Goal: Transaction & Acquisition: Purchase product/service

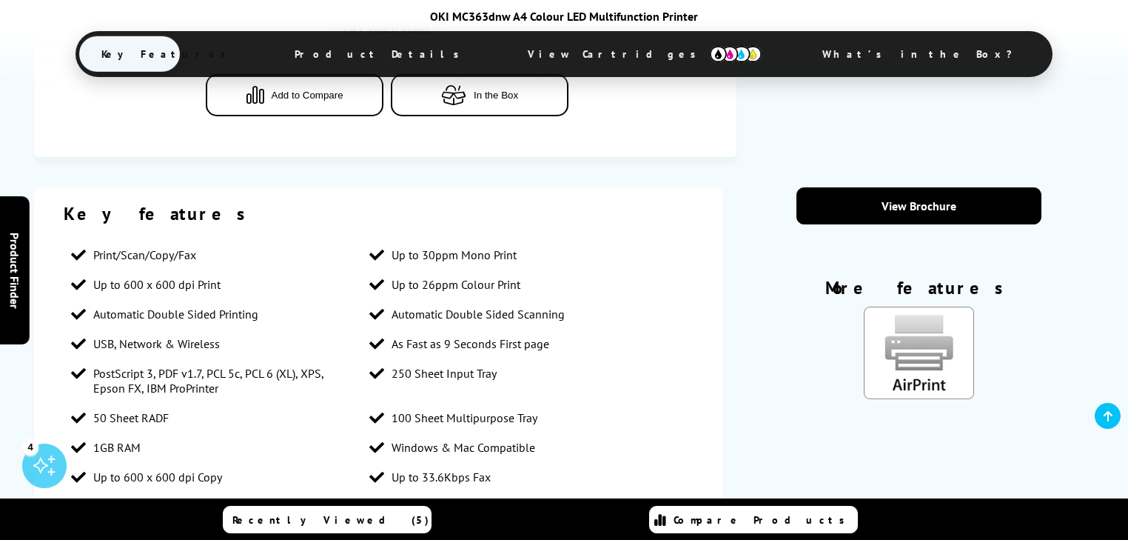
click at [620, 53] on span "View Cartridges" at bounding box center [645, 54] width 278 height 38
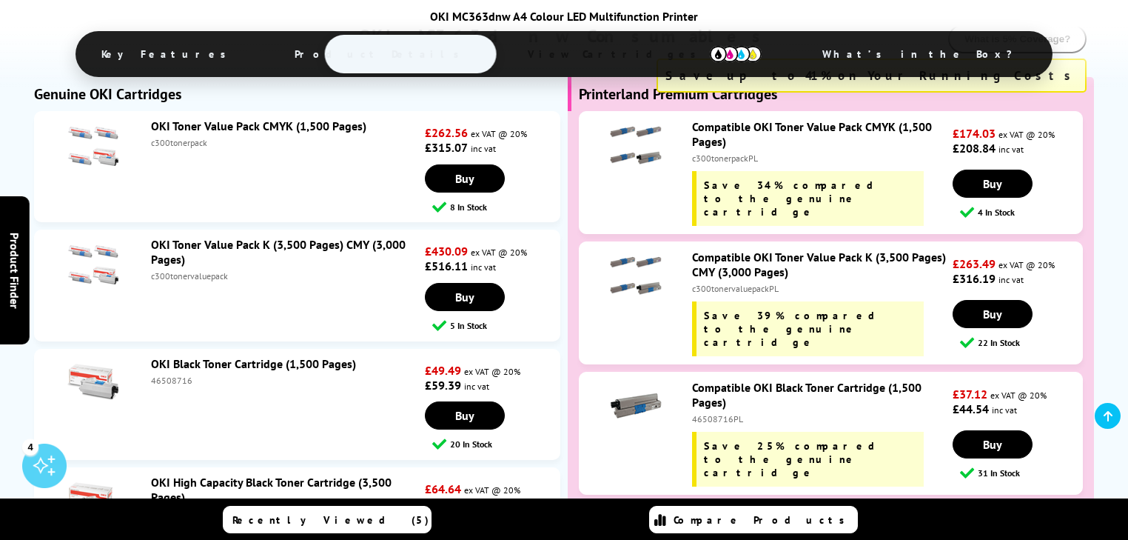
scroll to position [3145, 0]
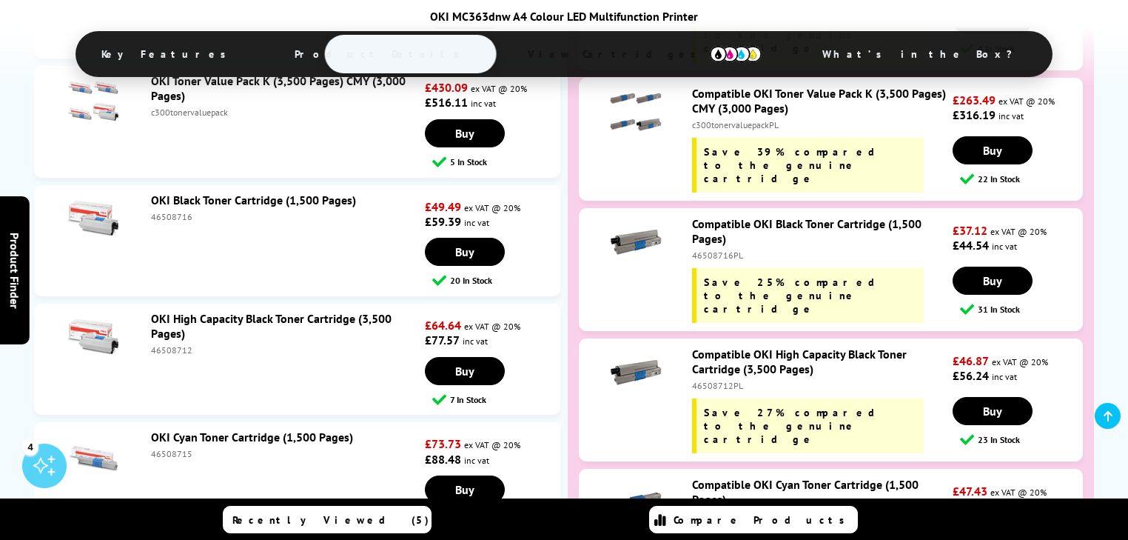
drag, startPoint x: 191, startPoint y: 226, endPoint x: 150, endPoint y: 228, distance: 41.5
click at [150, 222] on div "OKI Black Toner Cartridge (1,500 Pages) 46508716" at bounding box center [284, 207] width 281 height 30
copy div "46508716"
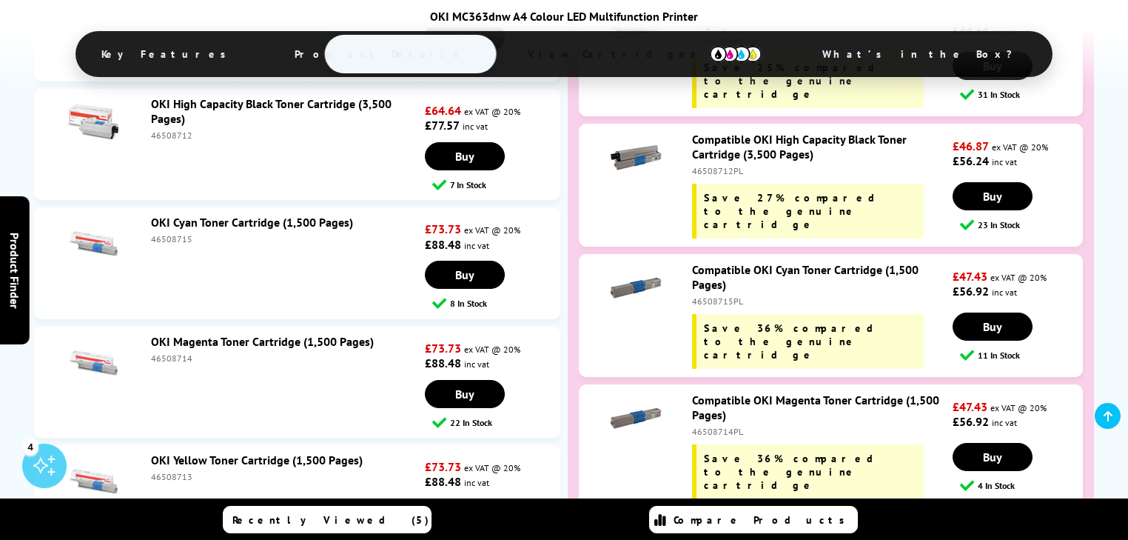
scroll to position [3421, 0]
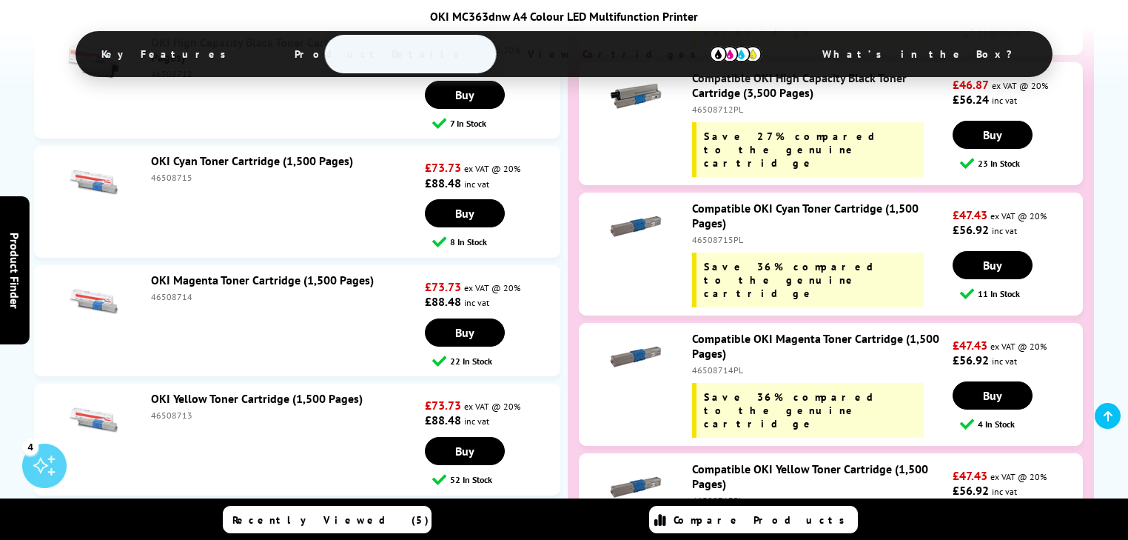
drag, startPoint x: 192, startPoint y: 192, endPoint x: 149, endPoint y: 192, distance: 43.7
click at [149, 183] on div "OKI Cyan Toner Cartridge (1,500 Pages) 46508715" at bounding box center [284, 168] width 281 height 30
copy div "46508715"
